Goal: Find specific page/section: Find specific page/section

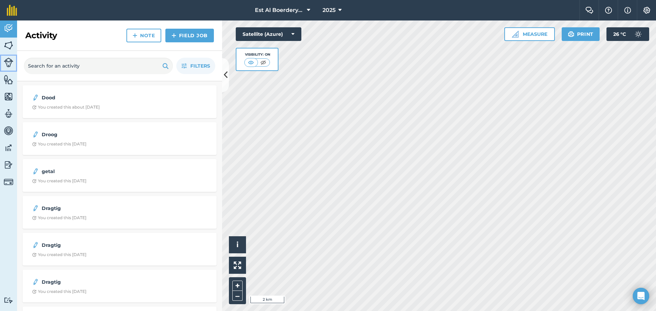
click at [8, 60] on img at bounding box center [9, 63] width 10 height 10
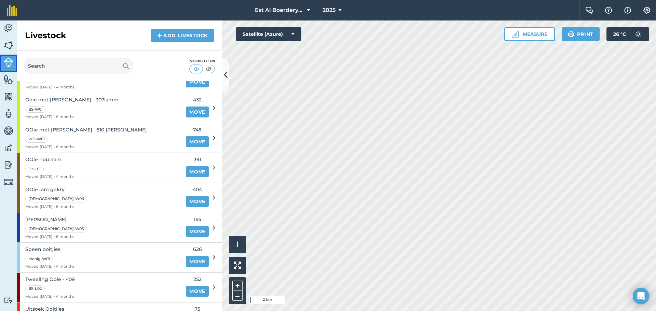
scroll to position [432, 0]
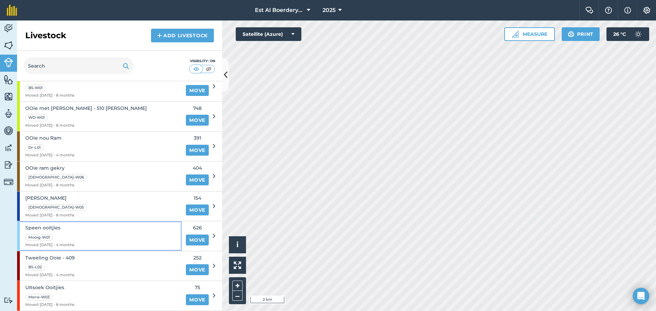
click at [56, 232] on div "Speen ooitjies Mooig-W01 Moved [DATE] - 4 months" at bounding box center [49, 236] width 49 height 30
